Goal: Task Accomplishment & Management: Manage account settings

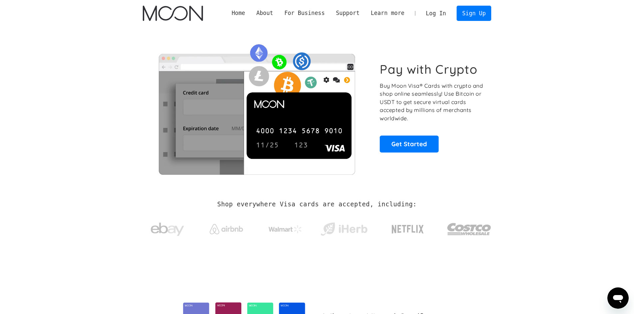
click at [440, 13] on link "Log In" at bounding box center [435, 13] width 31 height 15
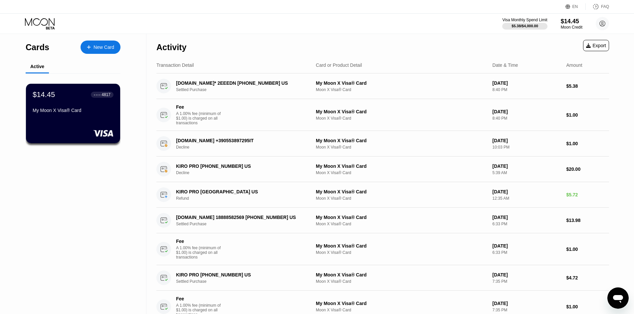
click at [298, 42] on div "Activity Export" at bounding box center [382, 45] width 453 height 23
click at [113, 46] on div "New Card" at bounding box center [104, 48] width 21 height 6
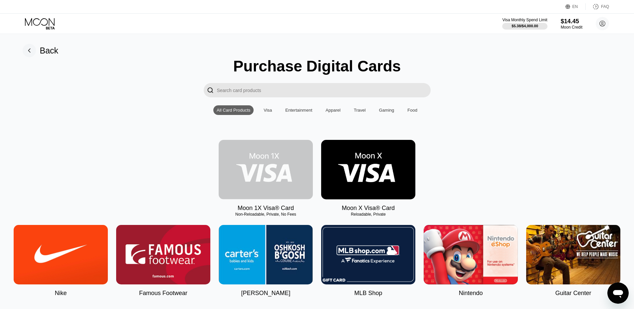
click at [265, 166] on img at bounding box center [266, 170] width 94 height 60
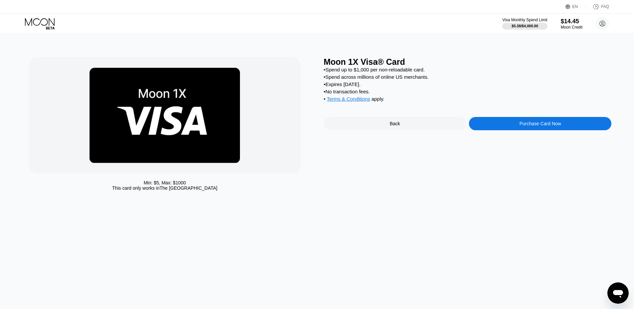
click at [329, 71] on div "• Spend up to $1,000 per non-reloadable card." at bounding box center [468, 70] width 288 height 6
drag, startPoint x: 337, startPoint y: 72, endPoint x: 348, endPoint y: 72, distance: 11.0
click at [338, 72] on div "• Spend up to $1,000 per non-reloadable card." at bounding box center [468, 70] width 288 height 6
click at [355, 71] on div "• Spend up to $1,000 per non-reloadable card." at bounding box center [468, 70] width 288 height 6
click at [369, 72] on div "• Spend up to $1,000 per non-reloadable card." at bounding box center [468, 70] width 288 height 6
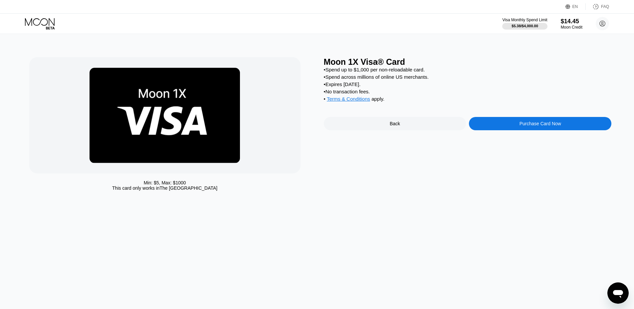
click at [377, 72] on div "• Spend up to $1,000 per non-reloadable card." at bounding box center [468, 70] width 288 height 6
click at [389, 71] on div "• Spend up to $1,000 per non-reloadable card." at bounding box center [468, 70] width 288 height 6
drag, startPoint x: 330, startPoint y: 78, endPoint x: 357, endPoint y: 76, distance: 27.0
click at [357, 77] on div "• Spend across millions of online US merchants." at bounding box center [468, 77] width 288 height 6
click at [357, 76] on div "• Spend up to $1,000 per non-reloadable card. • Spend across millions of online…" at bounding box center [468, 86] width 288 height 38
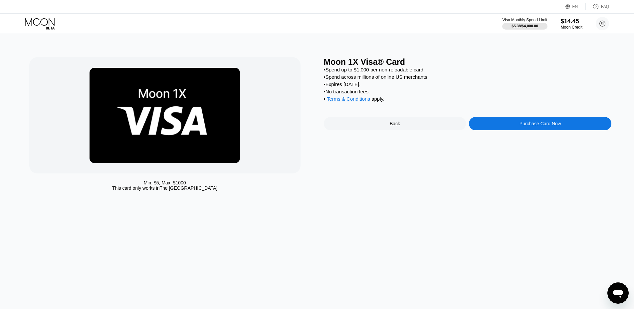
click at [333, 87] on div "• Expires [DATE]." at bounding box center [468, 85] width 288 height 6
click at [347, 87] on div "• Expires [DATE]." at bounding box center [468, 85] width 288 height 6
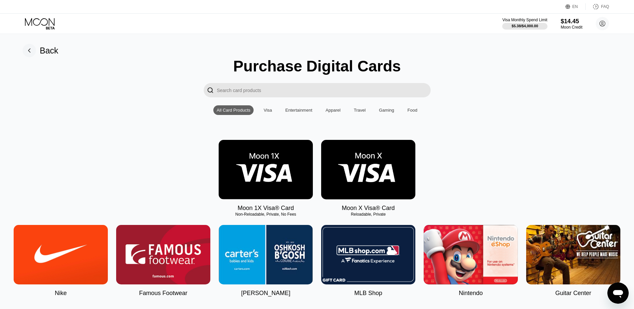
click at [41, 49] on div "Back" at bounding box center [49, 51] width 19 height 10
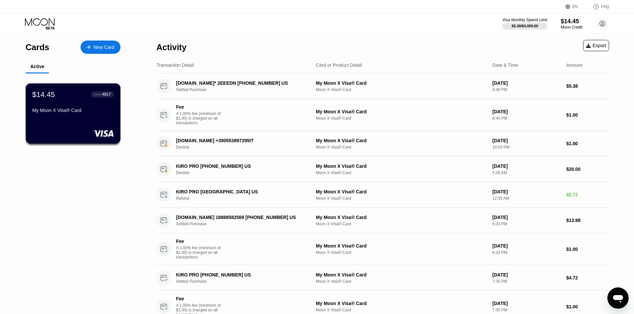
click at [71, 123] on div "$14.45 ● ● ● ● 4817 My Moon X Visa® Card" at bounding box center [73, 114] width 95 height 60
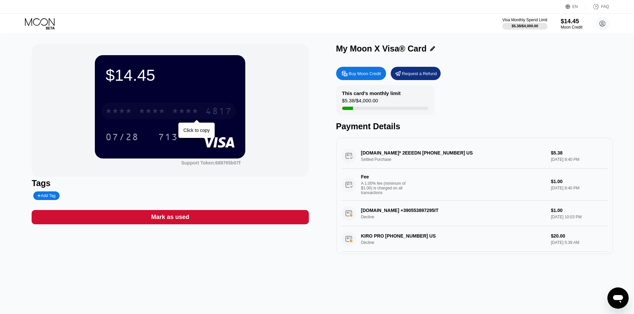
click at [184, 112] on div "* * * *" at bounding box center [185, 112] width 27 height 11
drag, startPoint x: 343, startPoint y: 103, endPoint x: 398, endPoint y: 102, distance: 55.3
click at [398, 102] on div "This card’s monthly limit $5.38 / $4,000.00" at bounding box center [385, 100] width 98 height 30
click at [178, 108] on div "2153" at bounding box center [185, 112] width 27 height 11
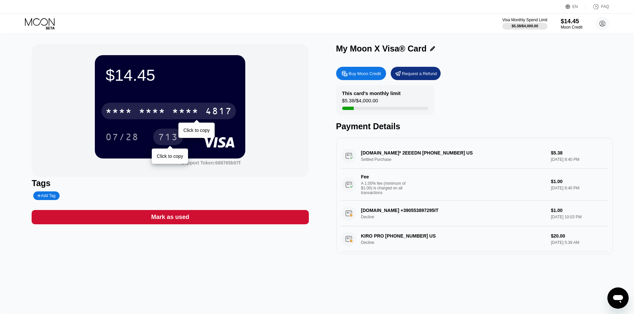
click at [182, 138] on div "713" at bounding box center [168, 137] width 30 height 17
